Goal: Information Seeking & Learning: Learn about a topic

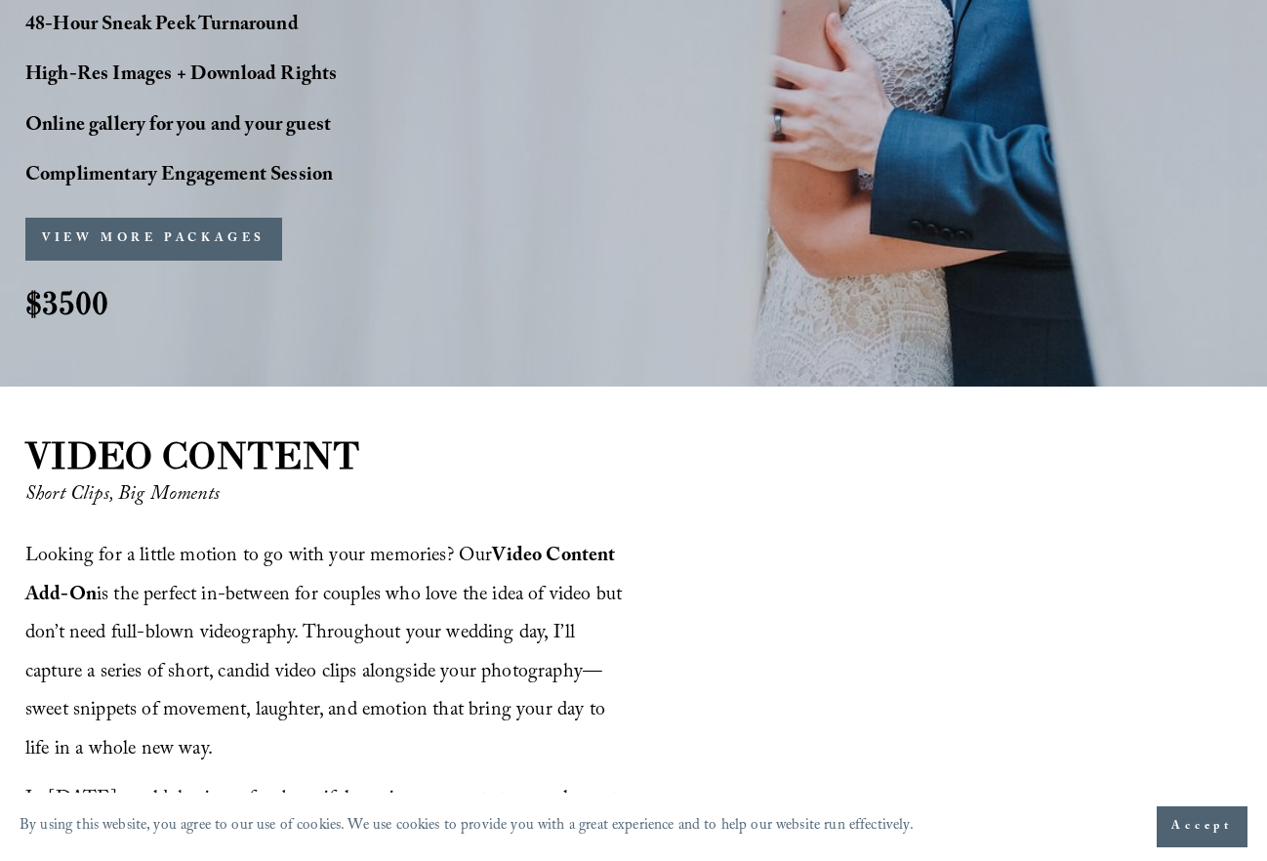
scroll to position [1839, 0]
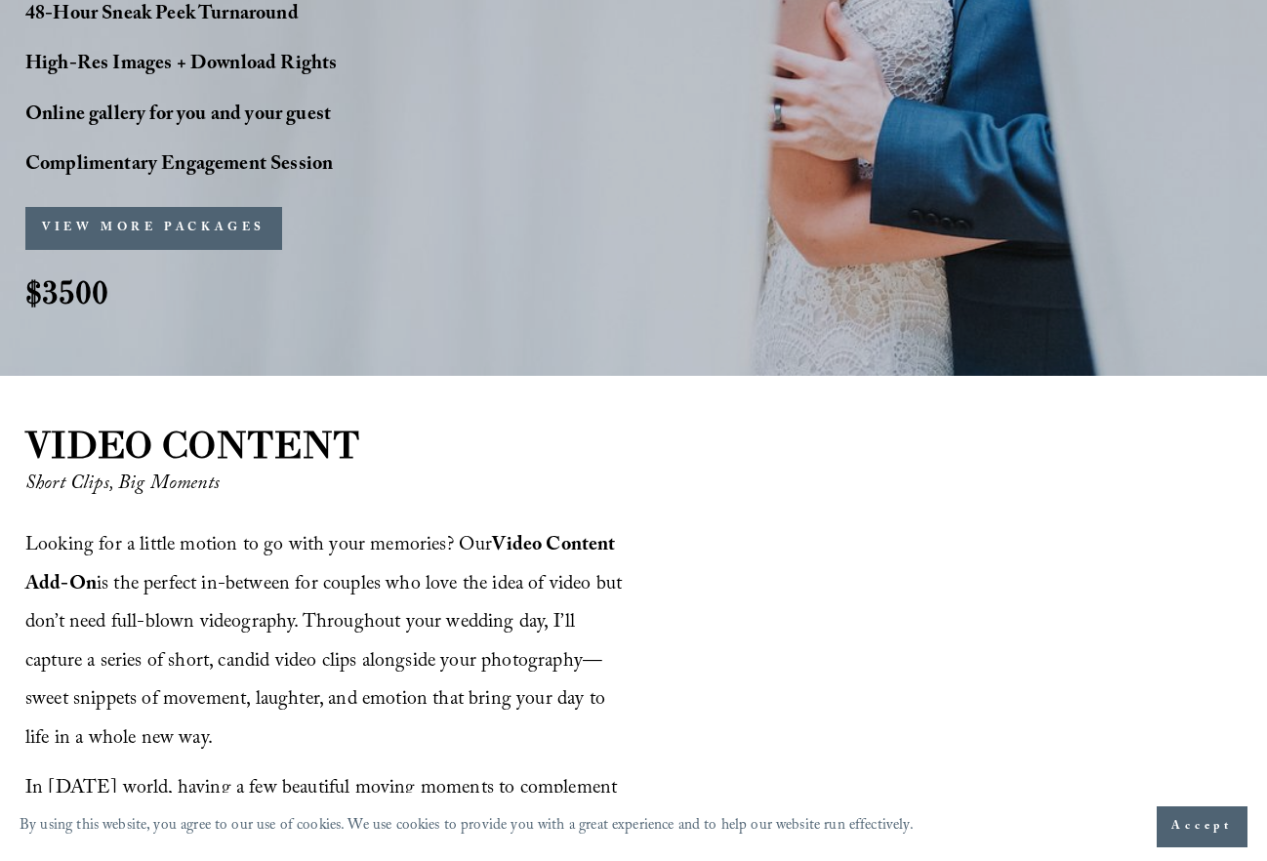
click at [250, 235] on div "VIEW MORE PACKAGES PACKAGES SIGN-UP Name * Fiancé's Name * Email *" at bounding box center [249, 228] width 449 height 63
click at [236, 212] on button "VIEW MORE PACKAGES" at bounding box center [153, 228] width 257 height 43
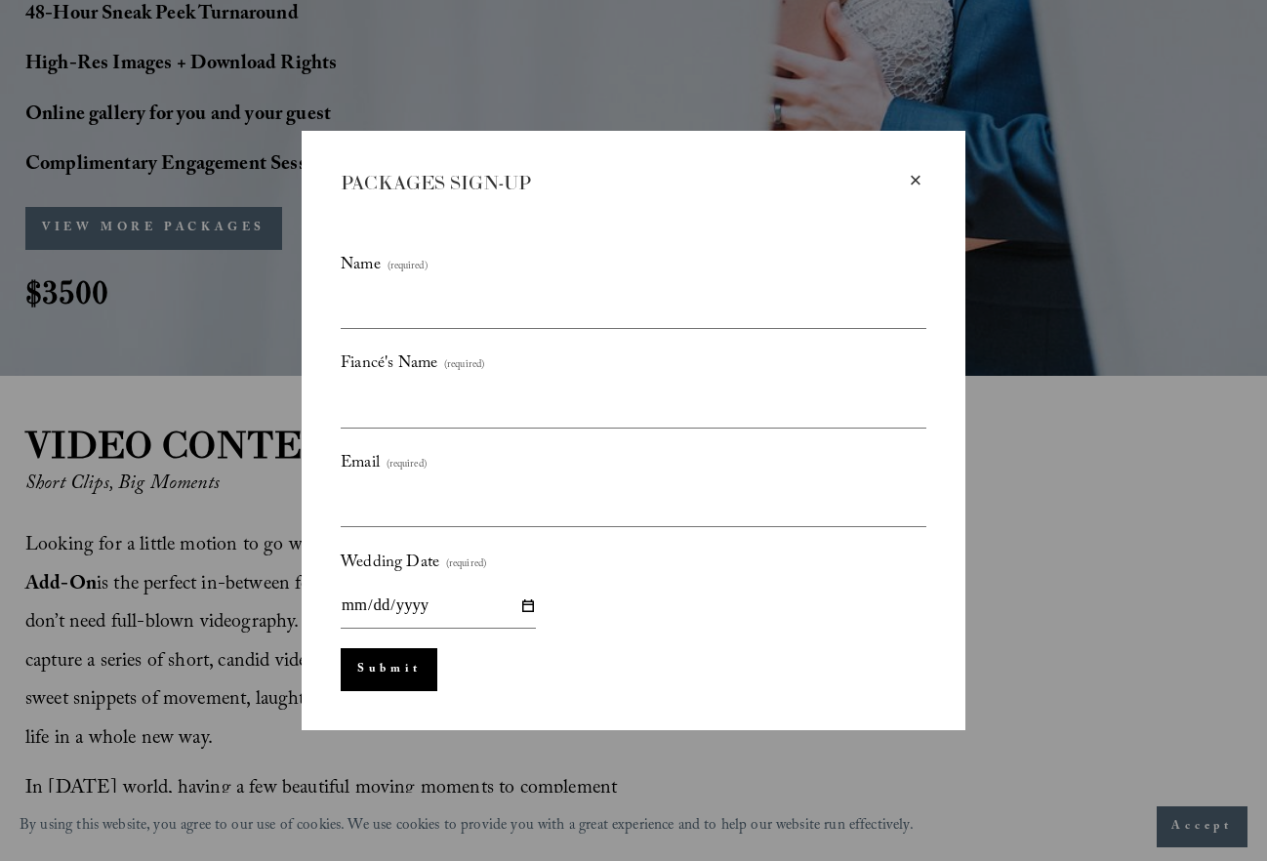
click at [912, 177] on div "×" at bounding box center [915, 180] width 21 height 21
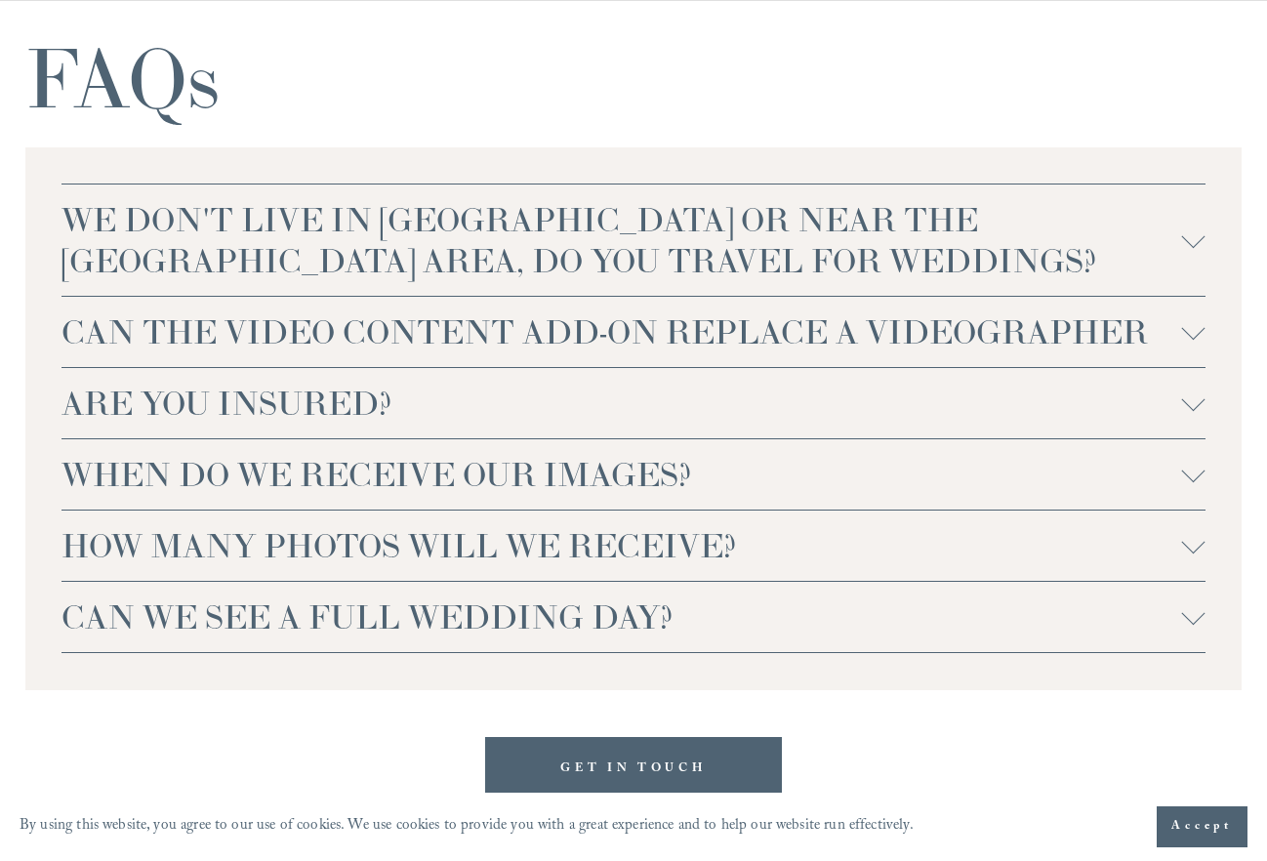
scroll to position [4279, 0]
click at [640, 257] on span "WE DON'T LIVE IN NC OR NEAR THE RALEIGH AREA, DO YOU TRAVEL FOR WEDDINGS?" at bounding box center [622, 239] width 1120 height 82
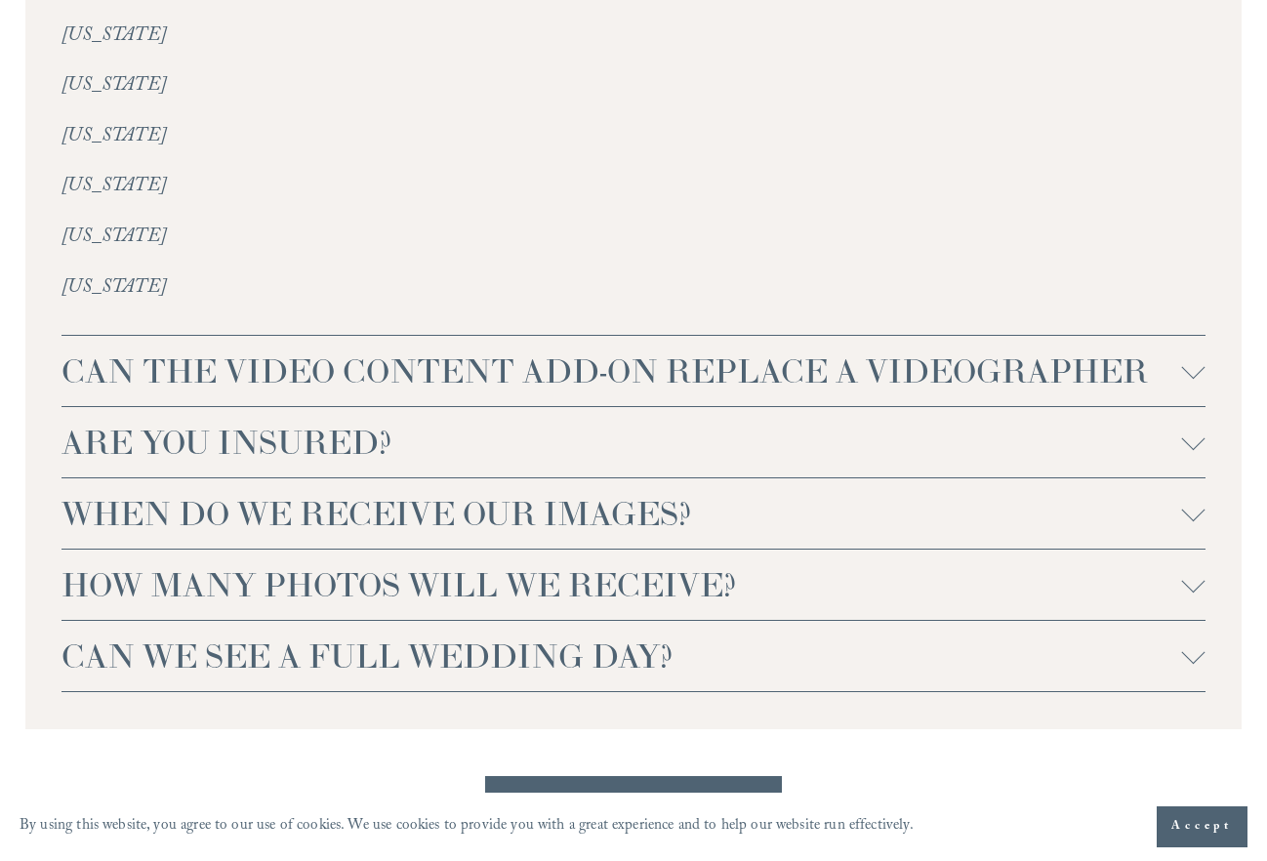
scroll to position [4838, 0]
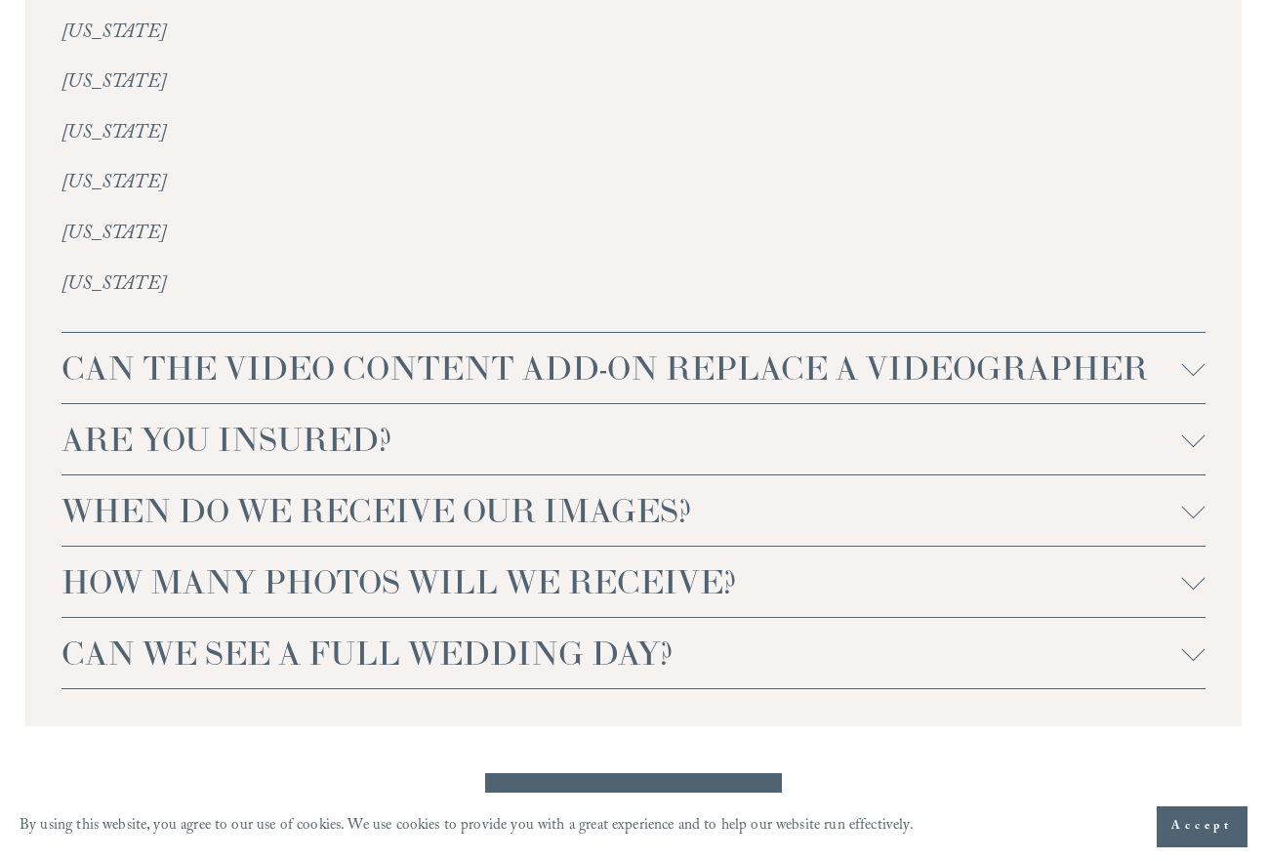
click at [670, 348] on span "CAN THE VIDEO CONTENT ADD-ON REPLACE A VIDEOGRAPHER" at bounding box center [622, 368] width 1120 height 41
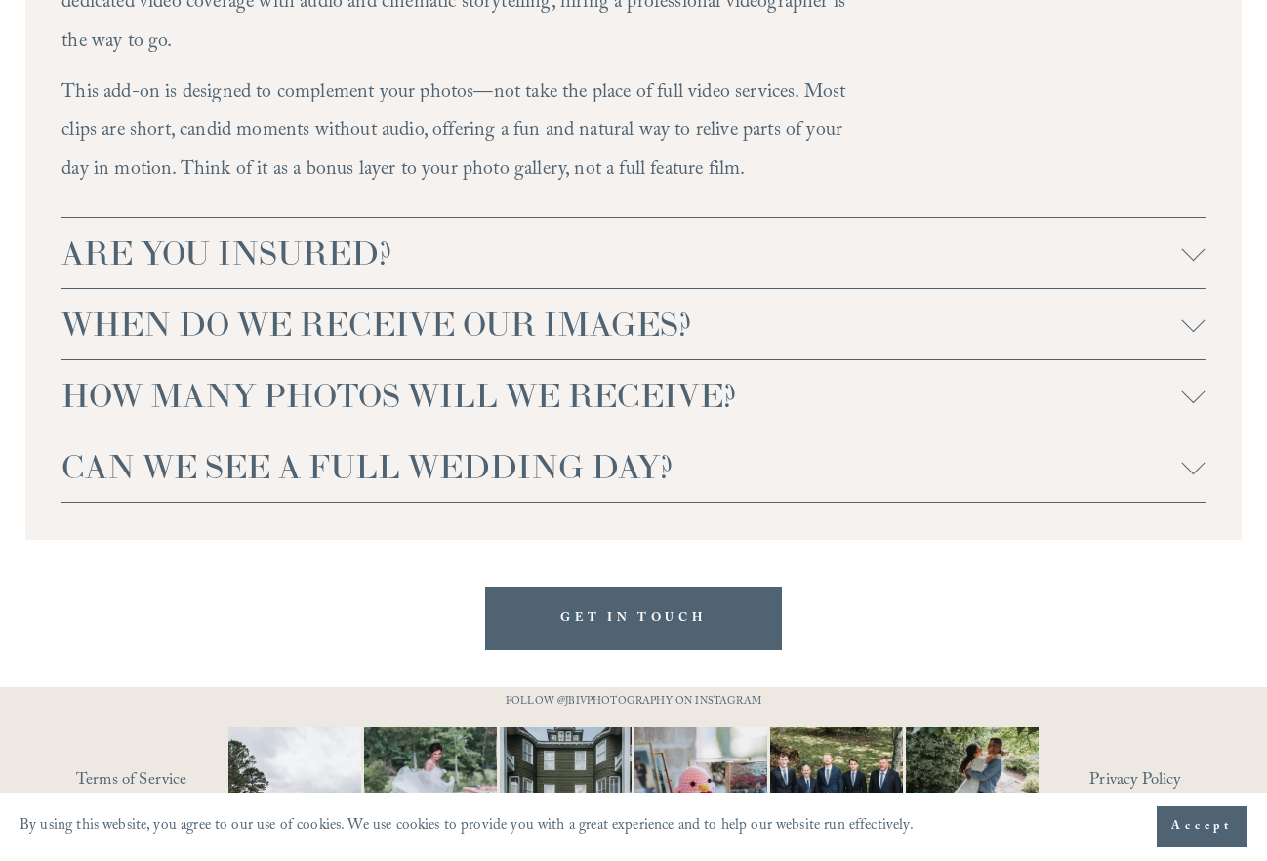
scroll to position [5354, 0]
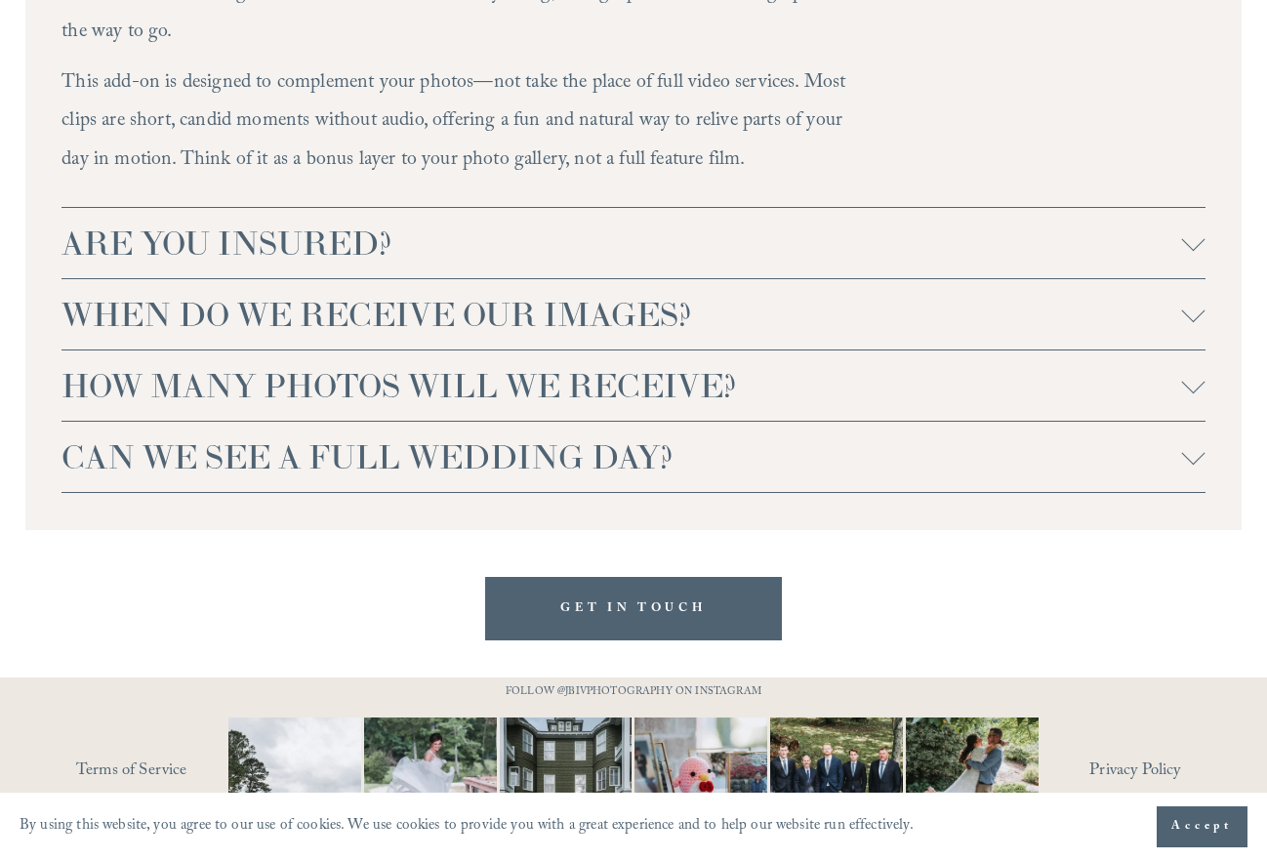
click at [966, 223] on span "ARE YOU INSURED?" at bounding box center [622, 243] width 1120 height 41
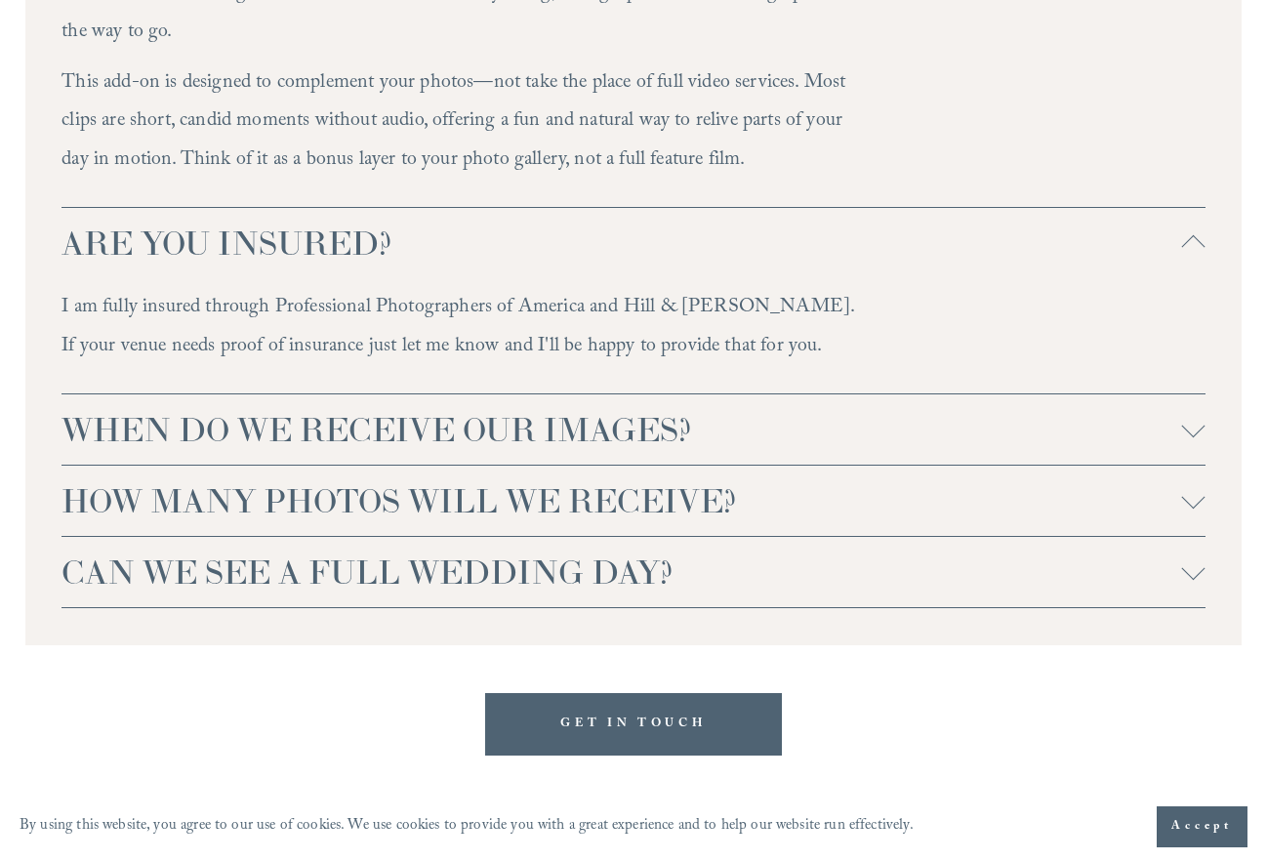
click at [914, 409] on span "WHEN DO WE RECEIVE OUR IMAGES?" at bounding box center [622, 429] width 1120 height 41
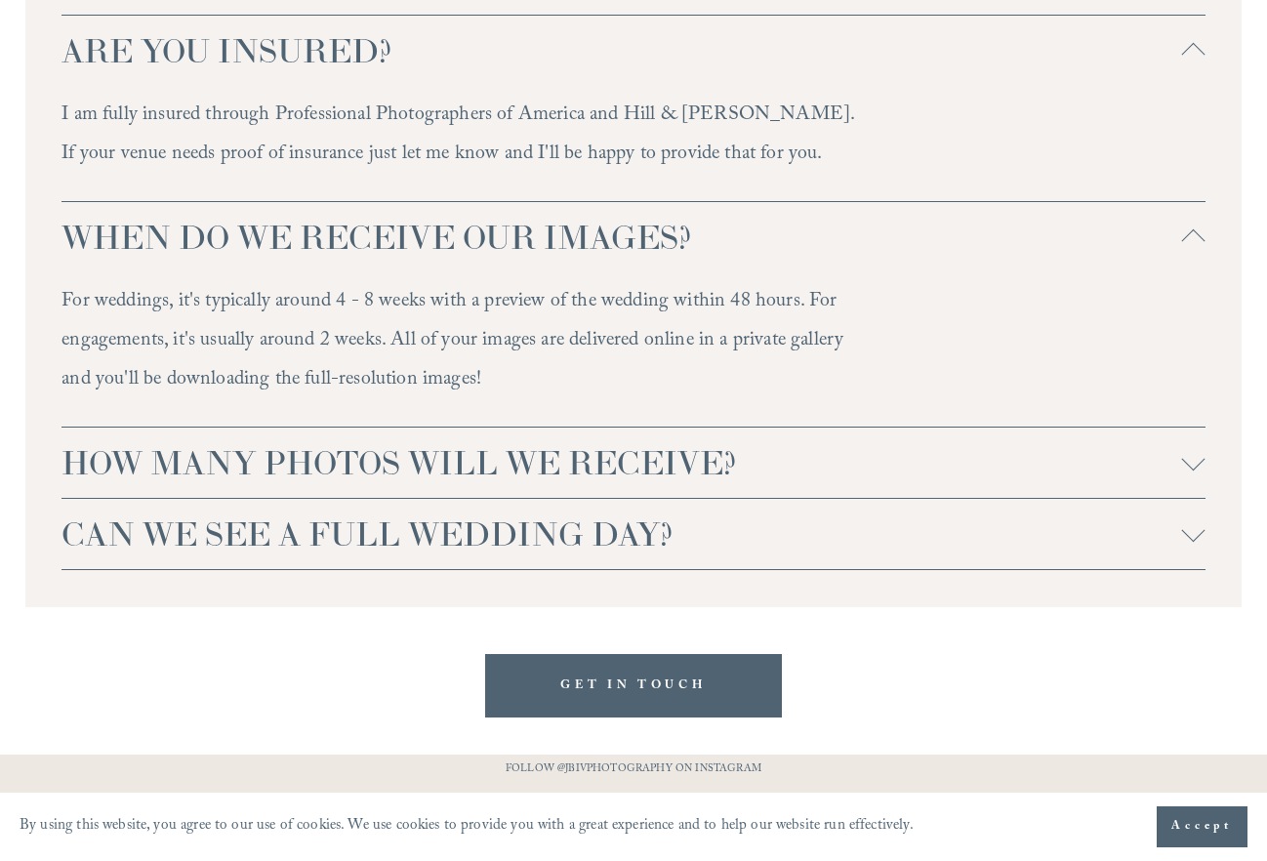
scroll to position [5550, 0]
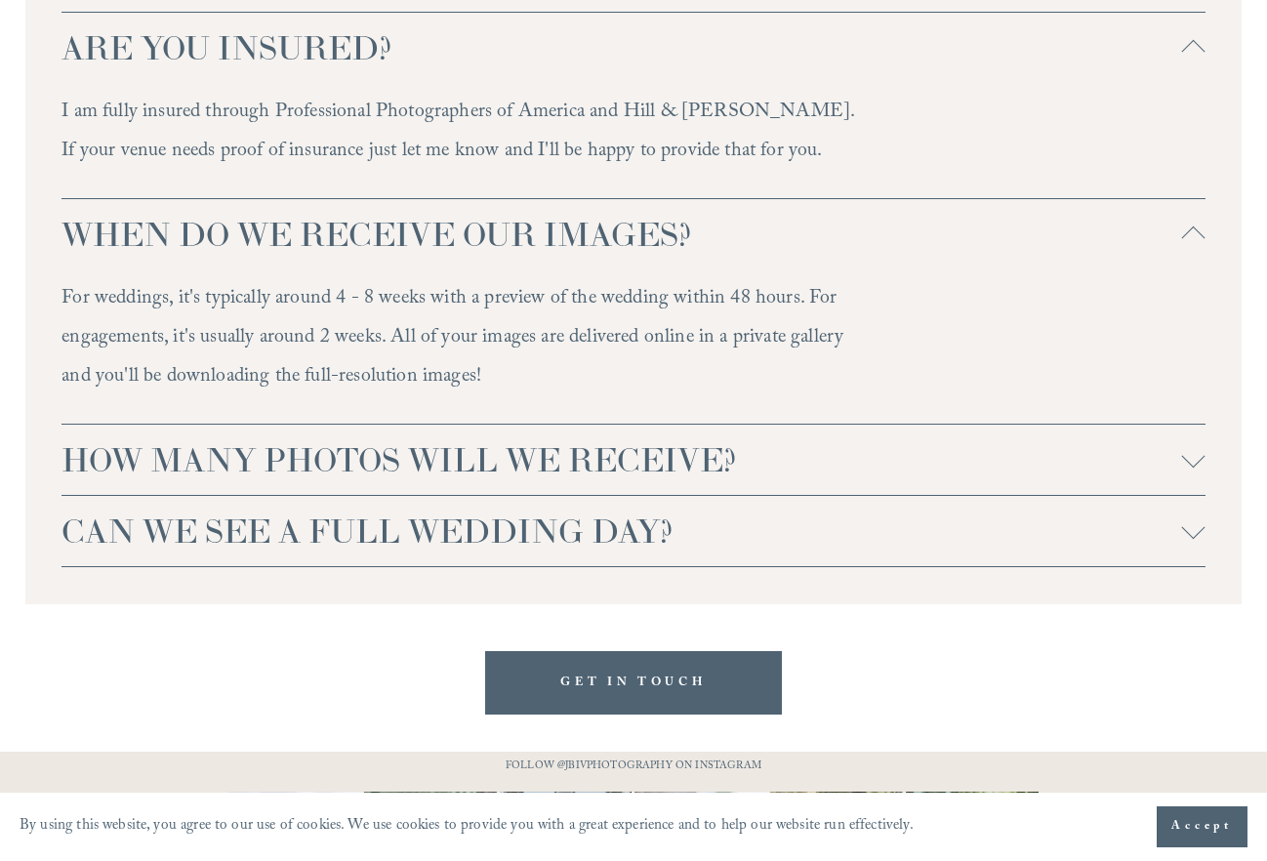
click at [885, 439] on span "HOW MANY PHOTOS WILL WE RECEIVE?" at bounding box center [622, 459] width 1120 height 41
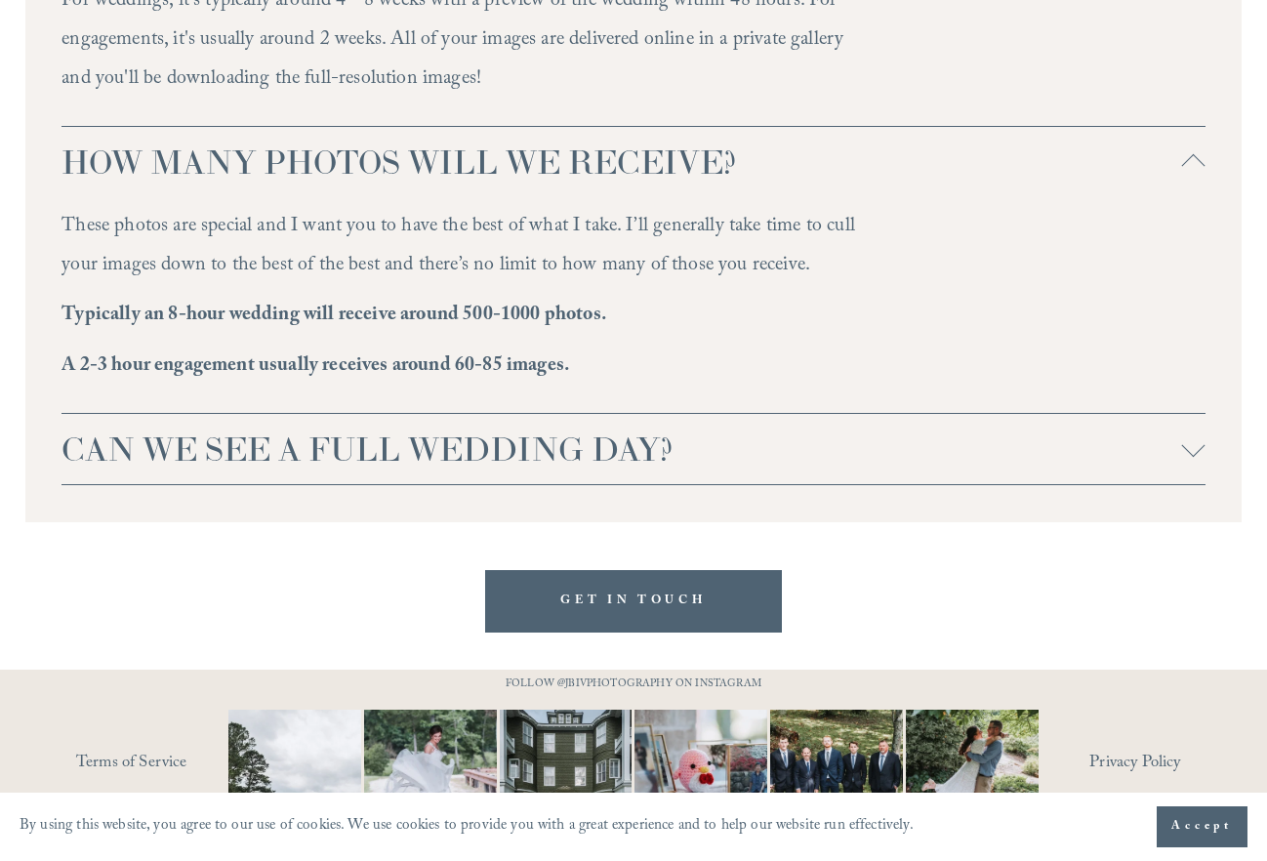
scroll to position [5849, 0]
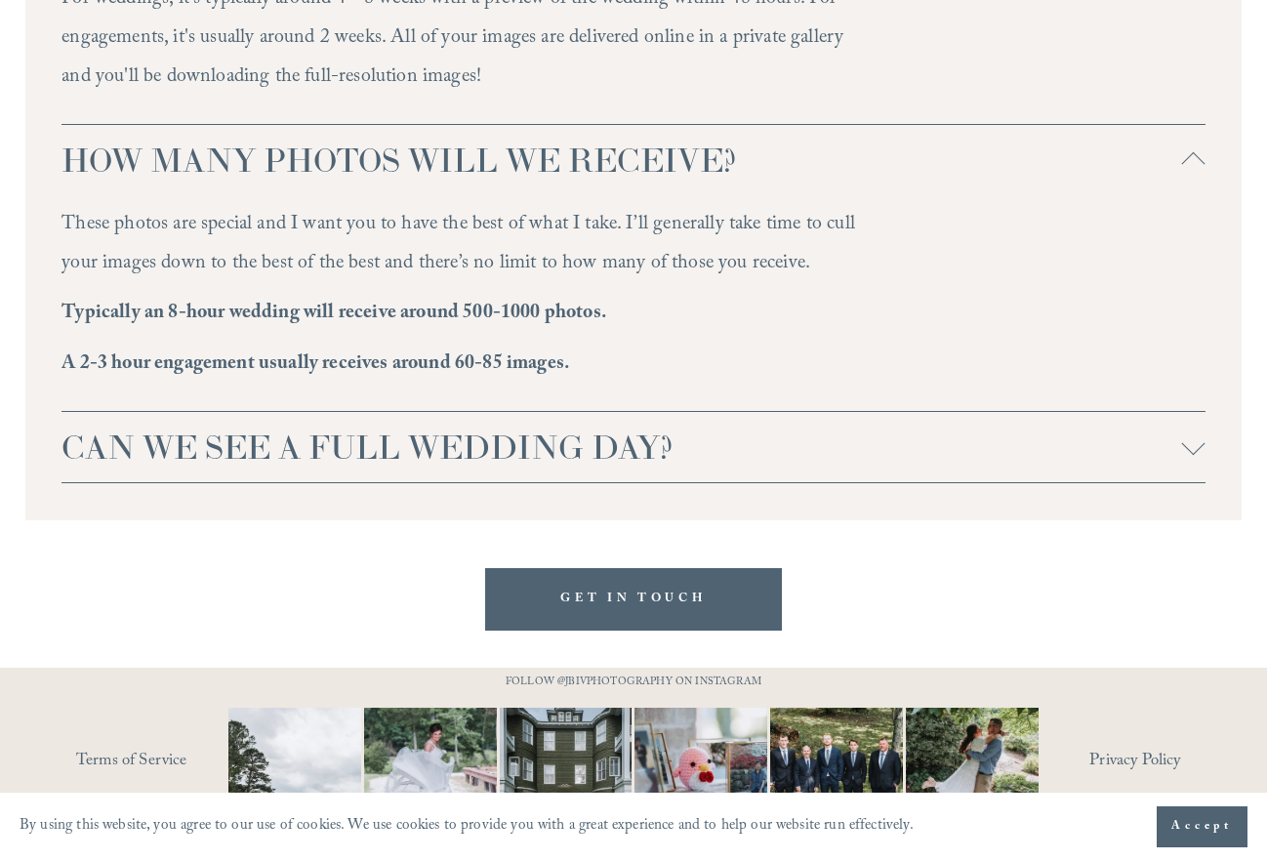
click at [866, 427] on span "CAN WE SEE A FULL WEDDING DAY?" at bounding box center [622, 447] width 1120 height 41
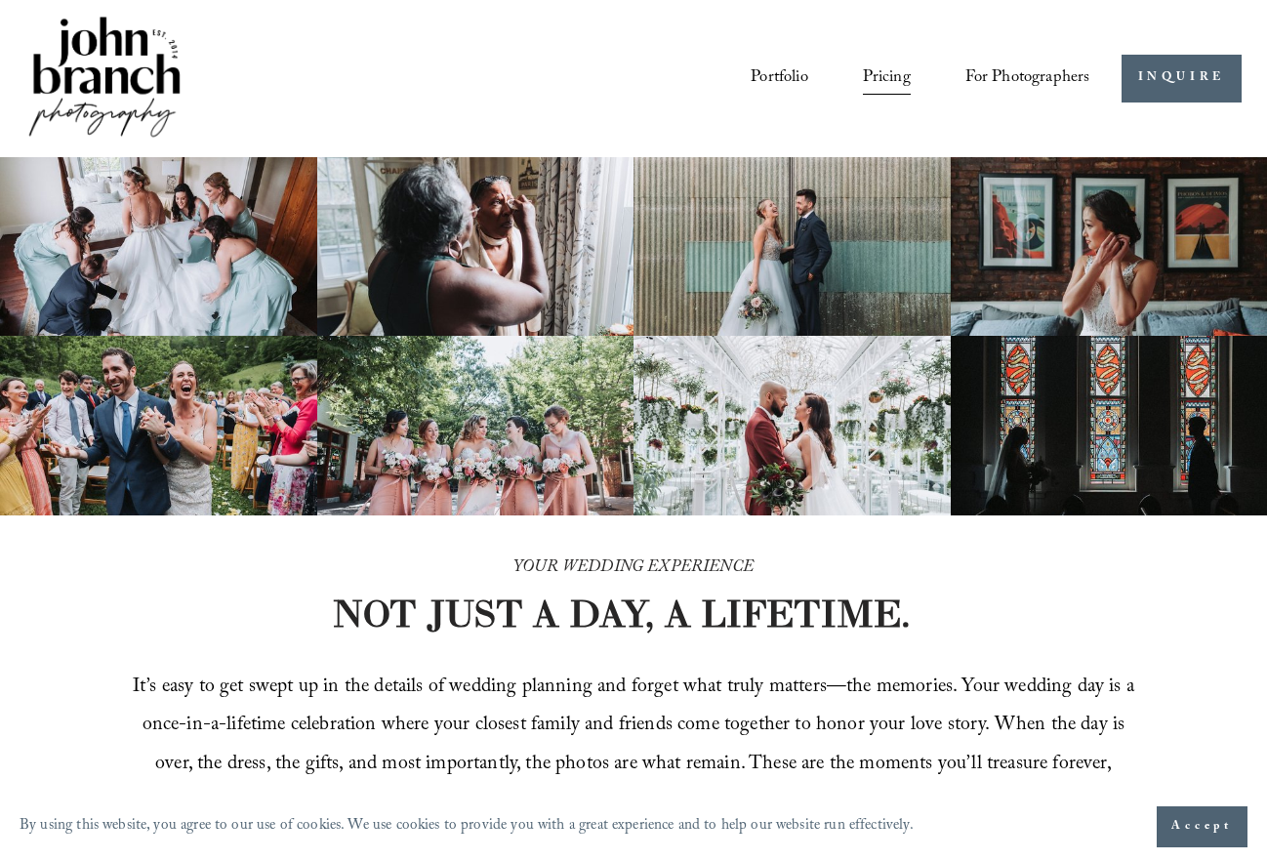
scroll to position [0, 0]
